Goal: Navigation & Orientation: Find specific page/section

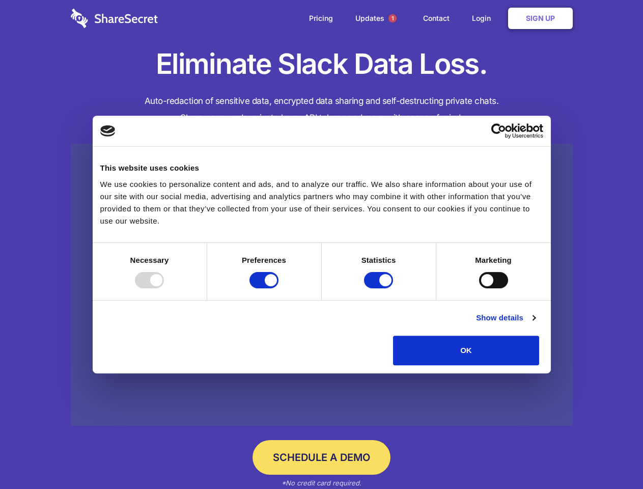
click at [164, 288] on div at bounding box center [149, 280] width 29 height 16
click at [278, 288] on input "Preferences" at bounding box center [263, 280] width 29 height 16
checkbox input "false"
click at [380, 288] on input "Statistics" at bounding box center [378, 280] width 29 height 16
checkbox input "false"
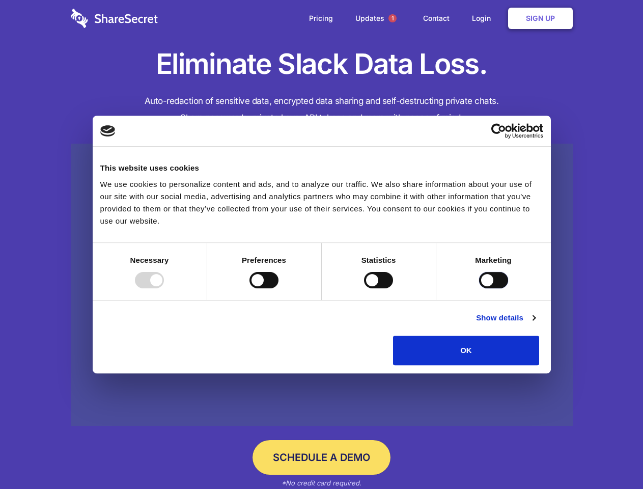
click at [479, 288] on input "Marketing" at bounding box center [493, 280] width 29 height 16
checkbox input "true"
click at [535, 324] on link "Show details" at bounding box center [505, 317] width 59 height 12
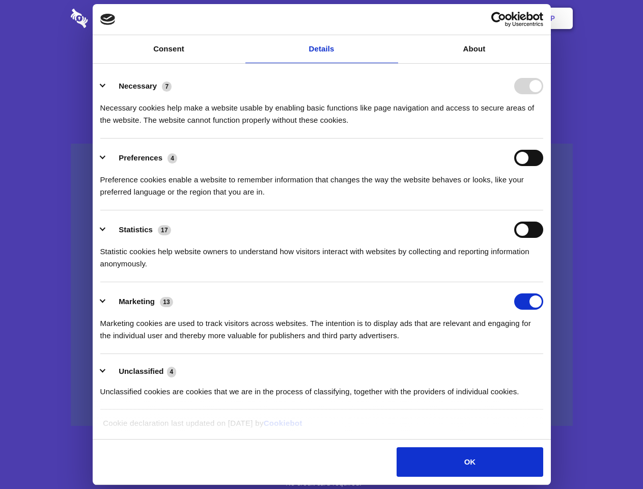
click at [543, 126] on div "Necessary cookies help make a website usable by enabling basic functions like p…" at bounding box center [321, 110] width 443 height 32
click at [392, 18] on span "1" at bounding box center [392, 18] width 8 height 8
